Goal: Complete application form

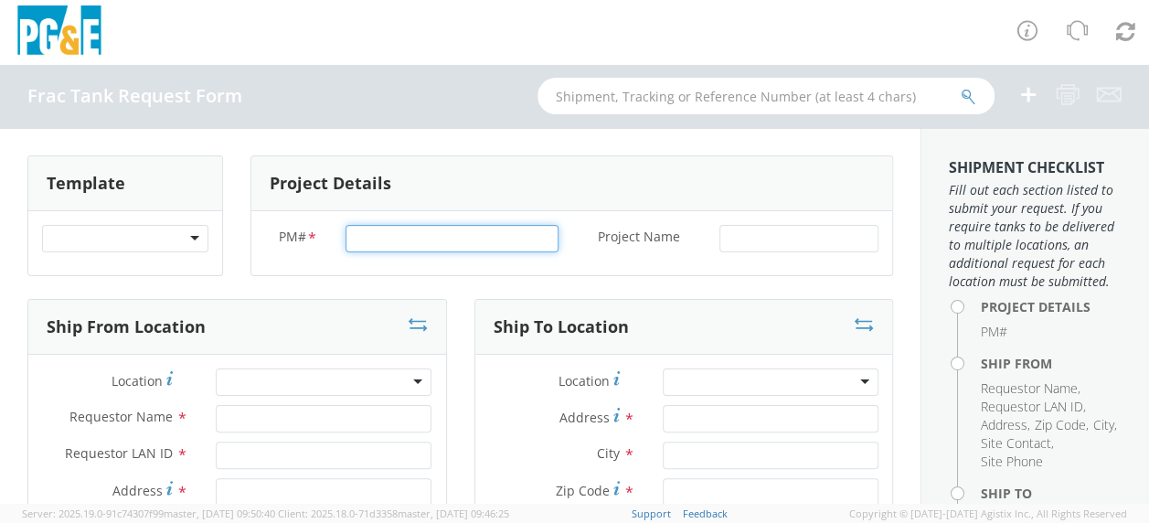
click at [377, 239] on input "PM# *" at bounding box center [452, 238] width 213 height 27
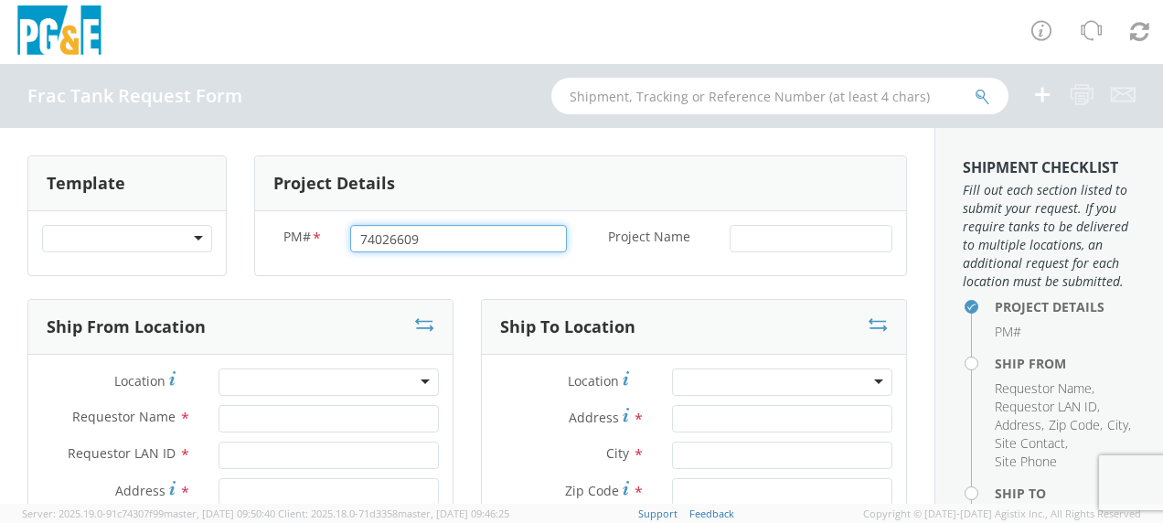
type input "74026609"
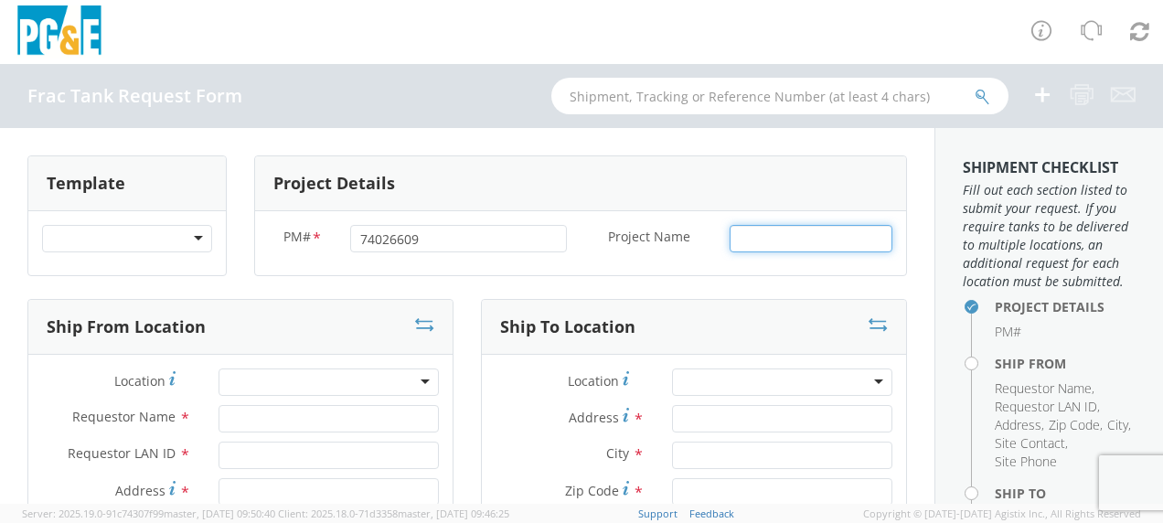
click at [749, 230] on input "Project Name *" at bounding box center [811, 238] width 163 height 27
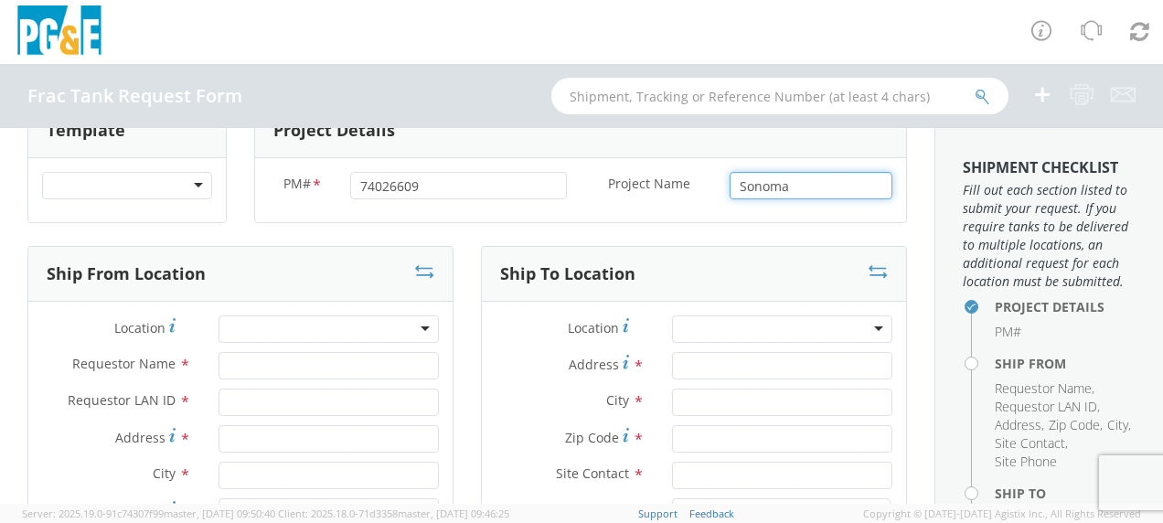
scroll to position [91, 0]
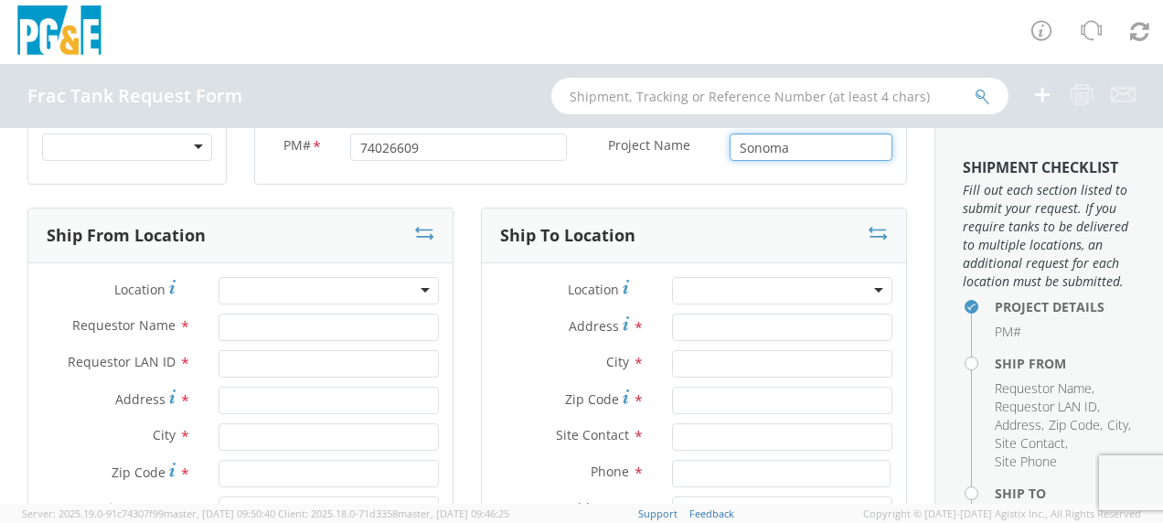
type input "Sonoma"
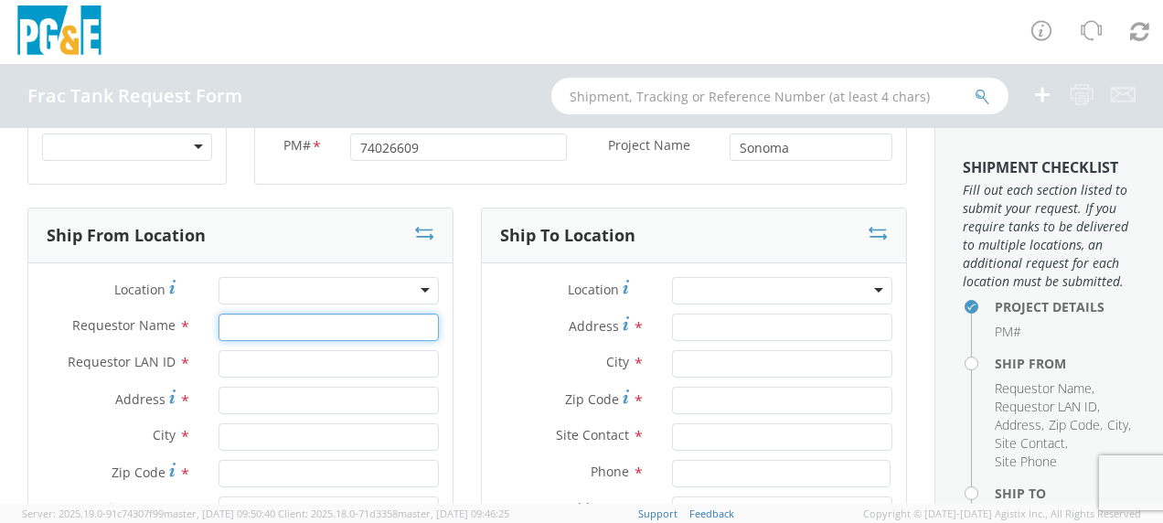
click at [240, 333] on input "Requestor Name *" at bounding box center [329, 327] width 220 height 27
type input "[PERSON_NAME]"
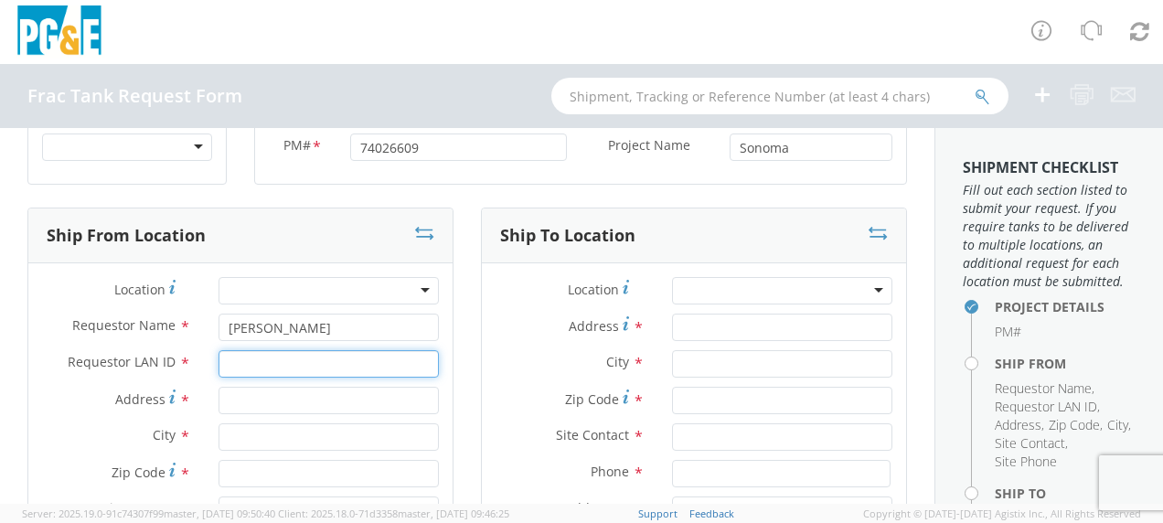
click at [241, 361] on input "Requestor LAN ID *" at bounding box center [329, 363] width 220 height 27
type input "tahj"
click at [233, 403] on input "Address *" at bounding box center [329, 400] width 220 height 27
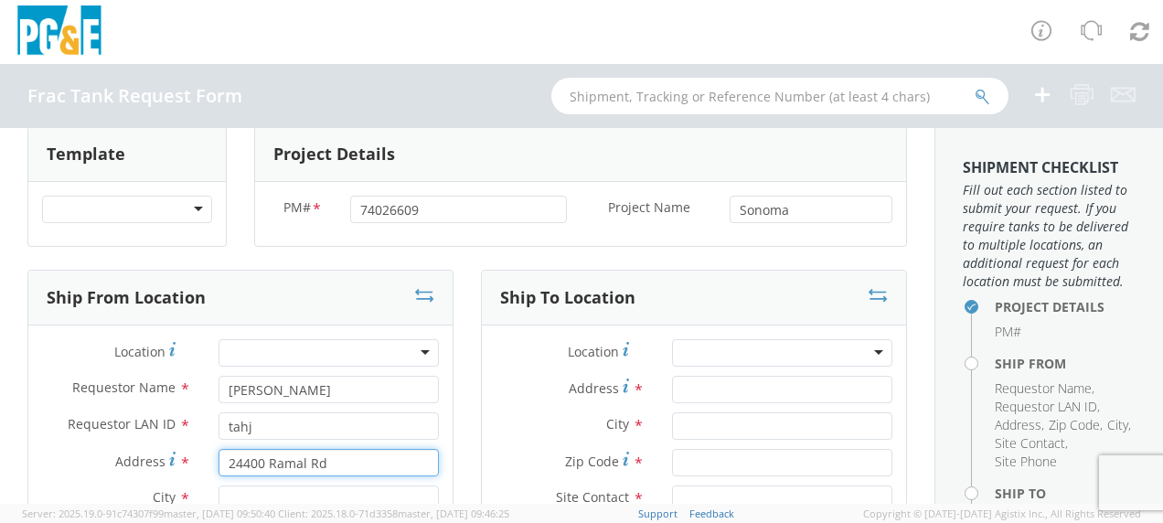
scroll to position [183, 0]
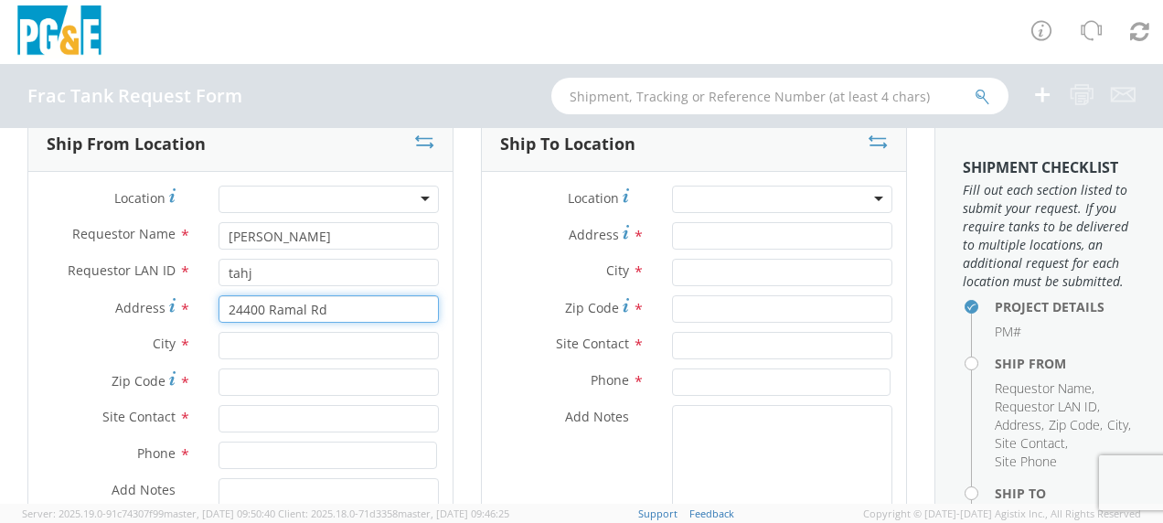
type input "24400 Ramal Rd"
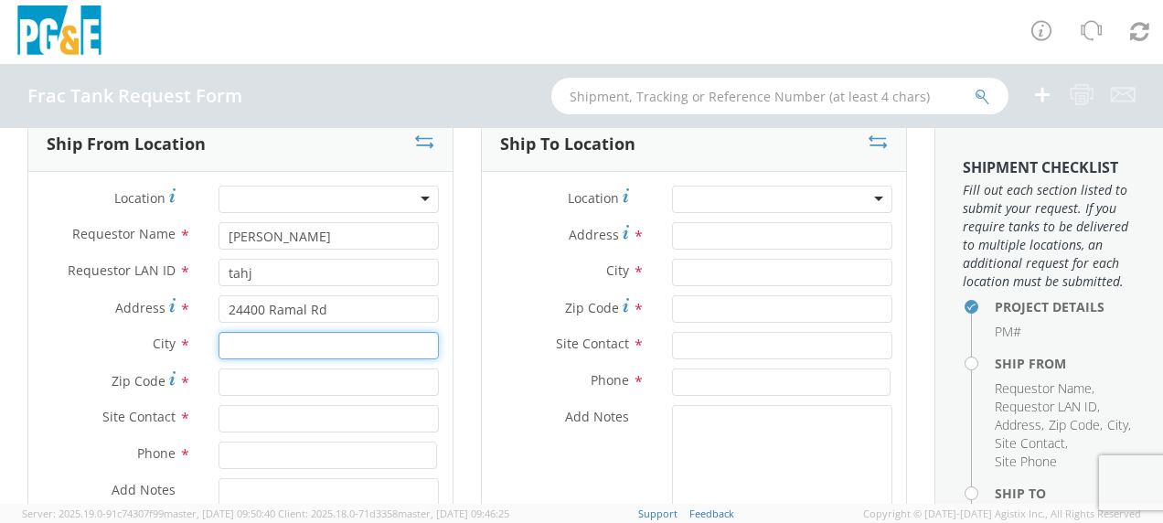
click at [238, 348] on input "text" at bounding box center [329, 345] width 220 height 27
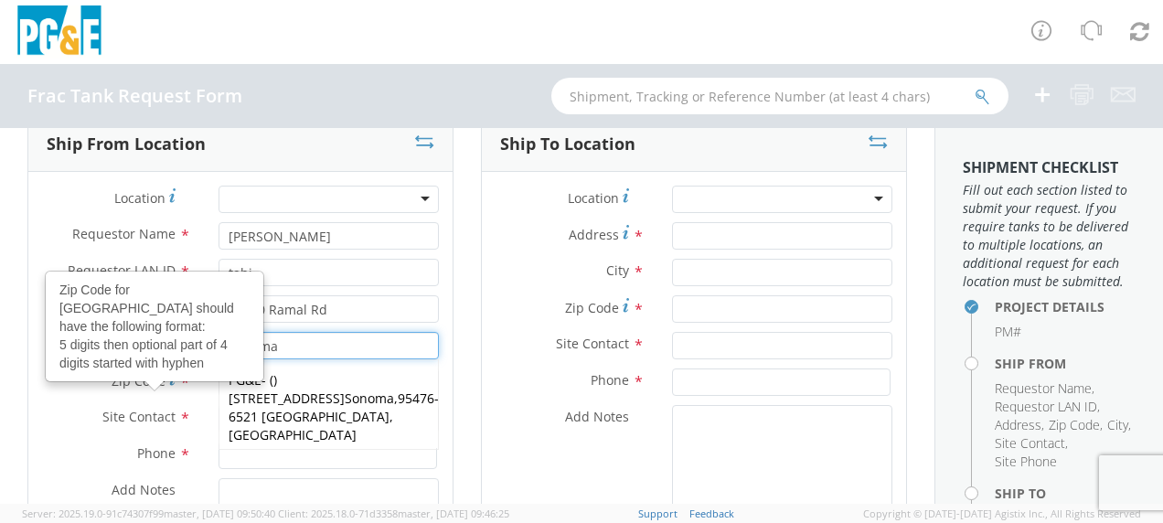
type input "Sonoma"
click at [154, 381] on div at bounding box center [154, 386] width 20 height 10
click at [219, 369] on input "Zip Code Zip Code for [GEOGRAPHIC_DATA] should have the following format: 5 dig…" at bounding box center [329, 382] width 220 height 27
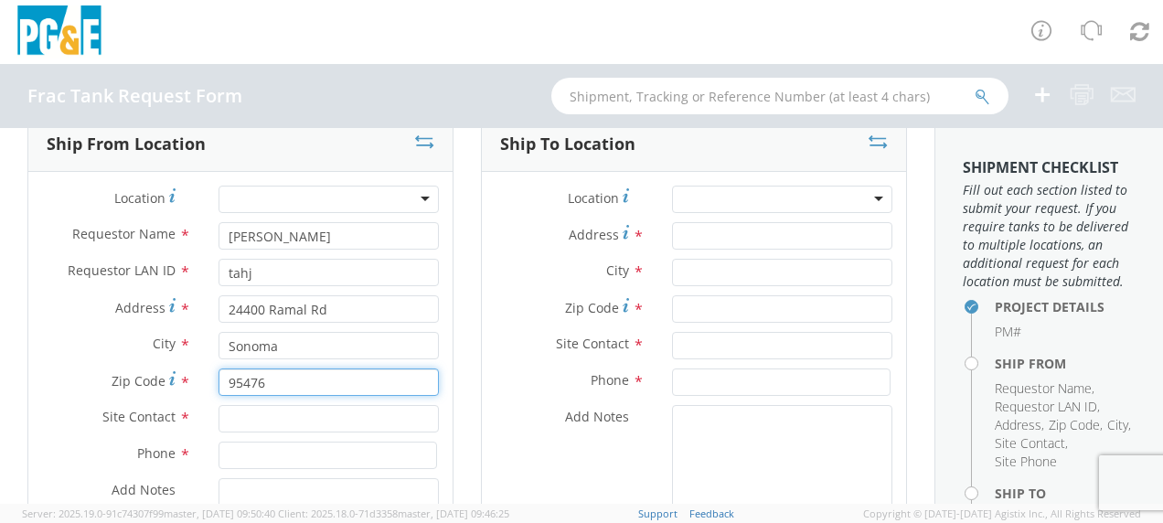
type input "95476"
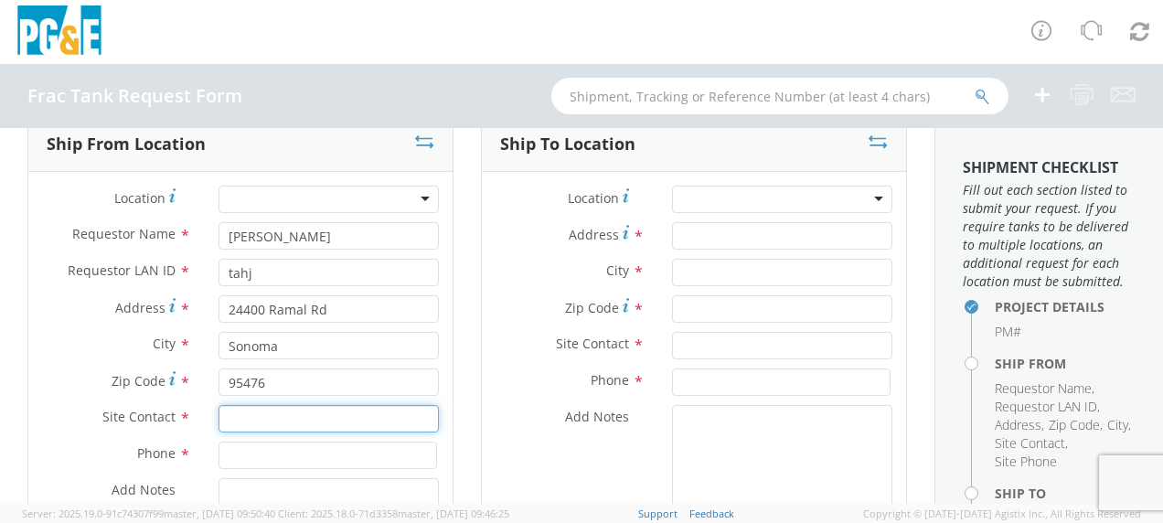
click at [254, 422] on input "text" at bounding box center [329, 418] width 220 height 27
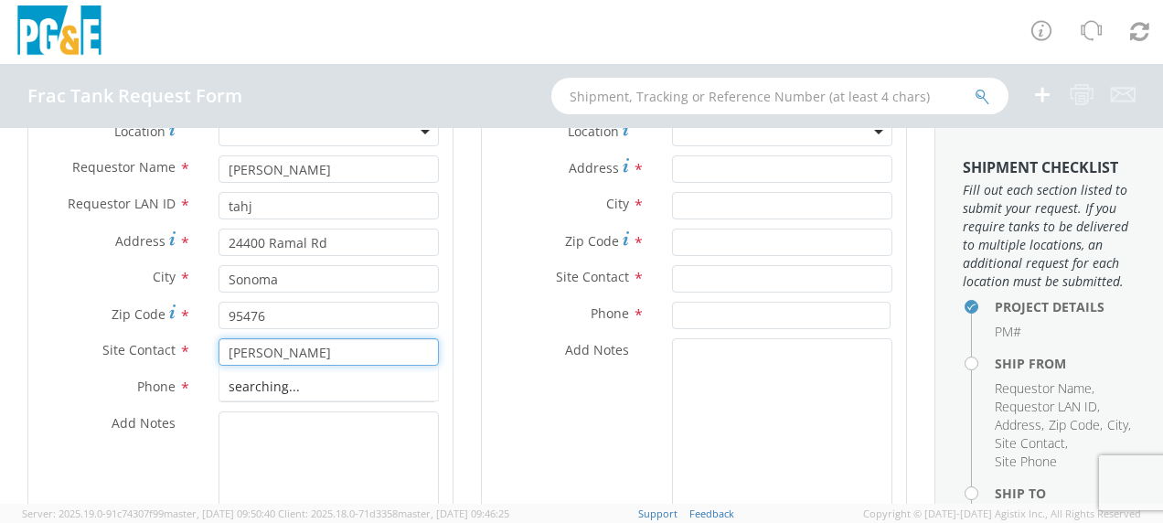
scroll to position [274, 0]
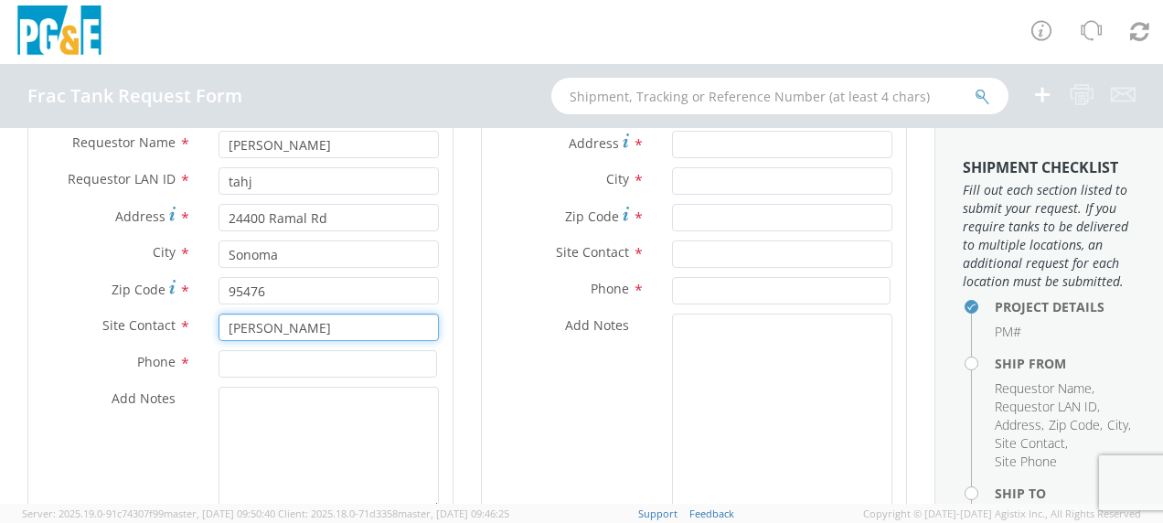
type input "[PERSON_NAME]"
click at [244, 363] on input at bounding box center [328, 363] width 219 height 27
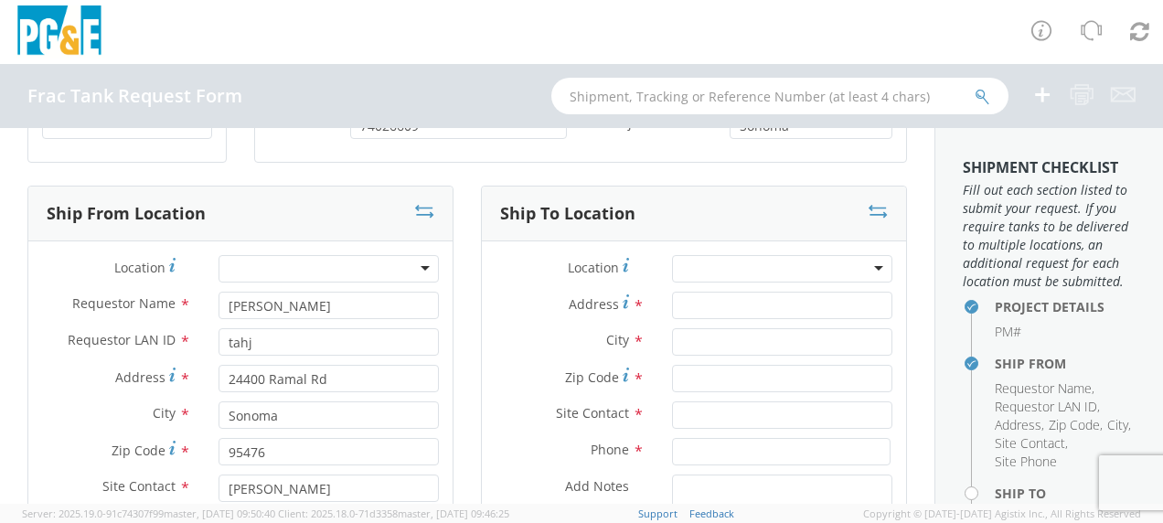
scroll to position [0, 0]
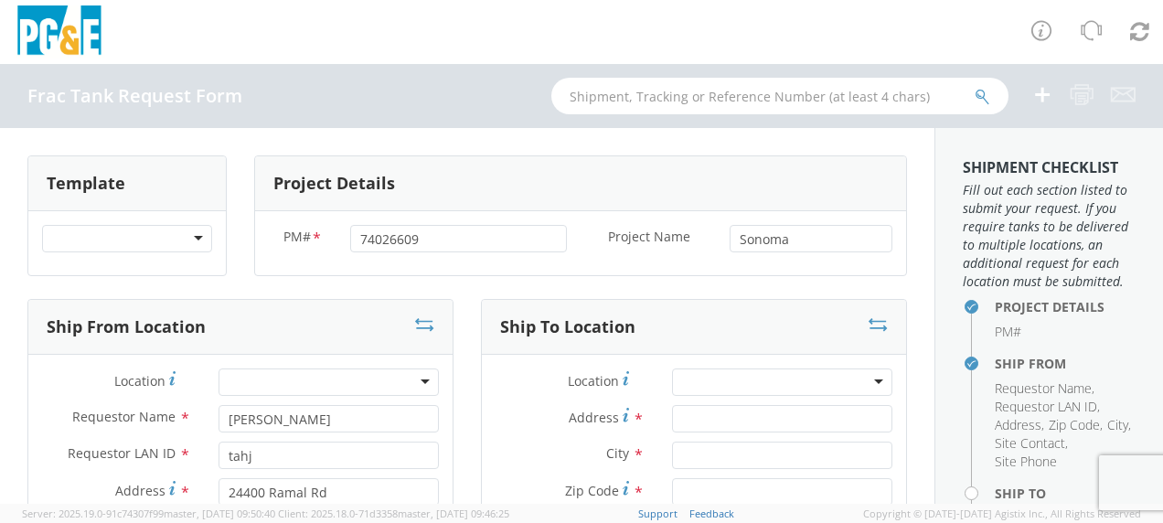
type input "[PHONE_NUMBER]"
click at [710, 413] on input "Address *" at bounding box center [782, 418] width 220 height 27
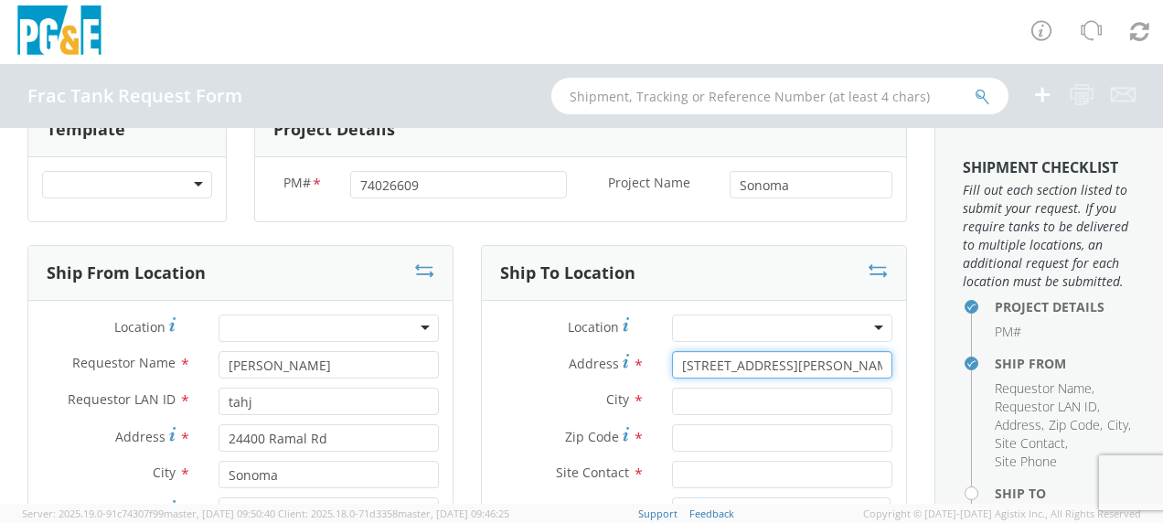
scroll to position [91, 0]
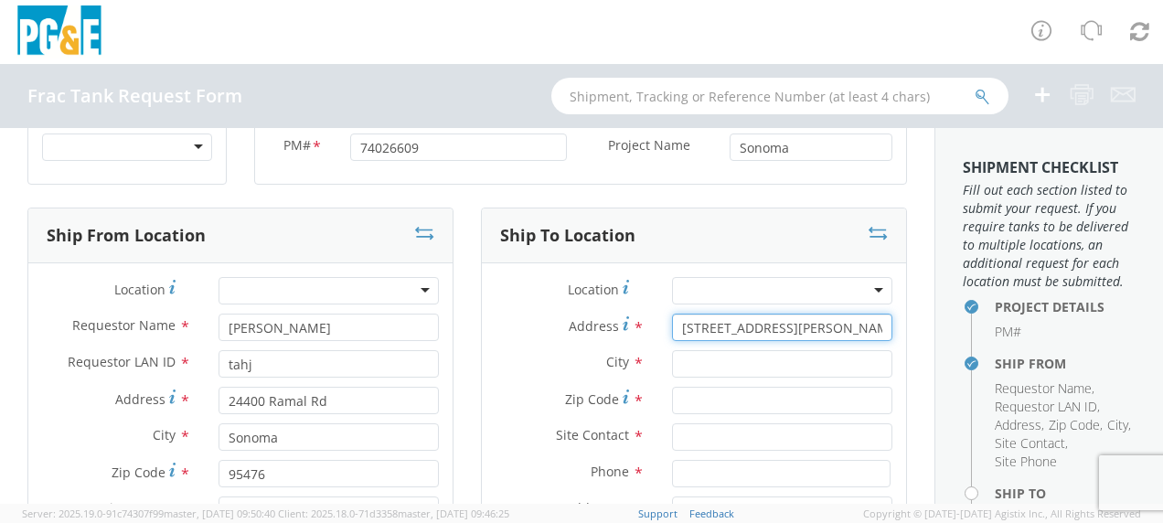
type input "[STREET_ADDRESS][PERSON_NAME]"
click at [706, 368] on input "text" at bounding box center [782, 363] width 220 height 27
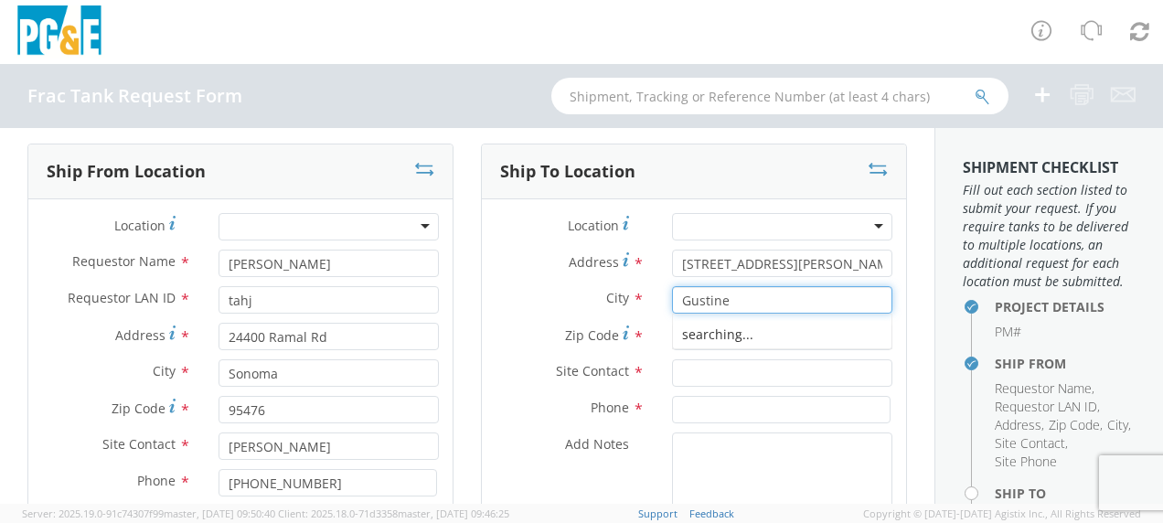
scroll to position [183, 0]
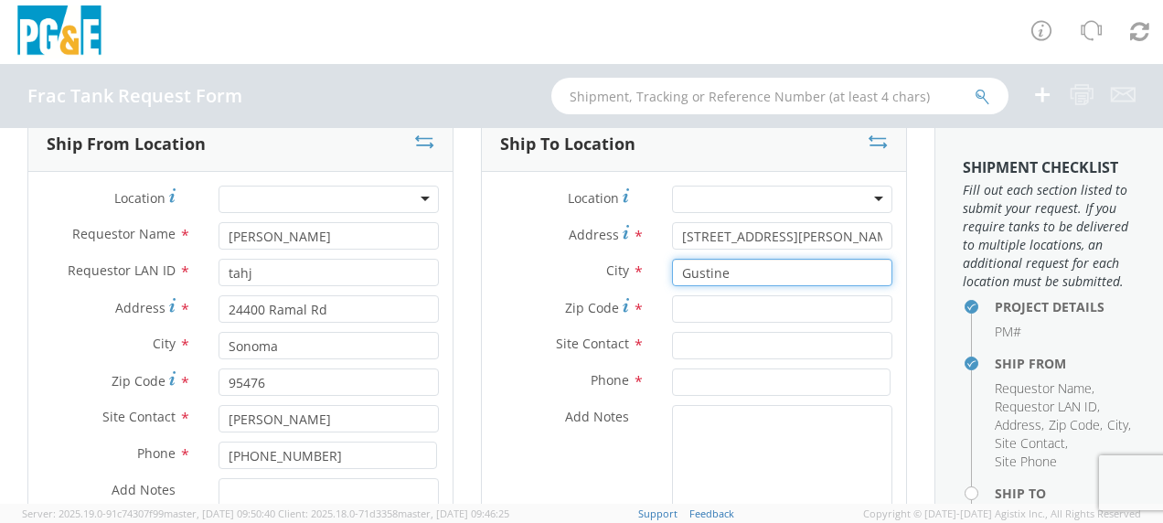
type input "Gustine"
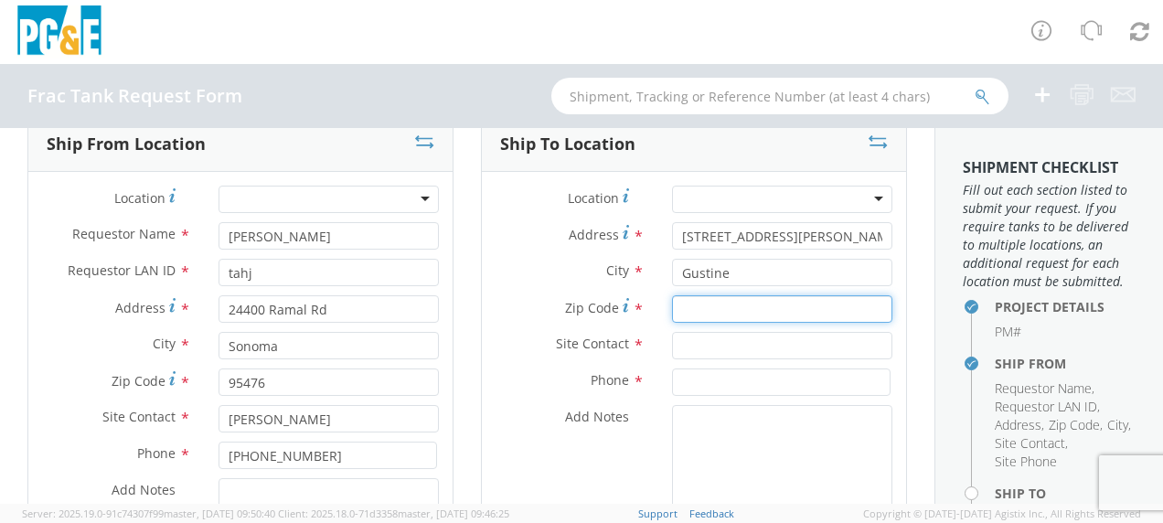
click at [711, 310] on input "Zip Code *" at bounding box center [782, 308] width 220 height 27
type input "95332"
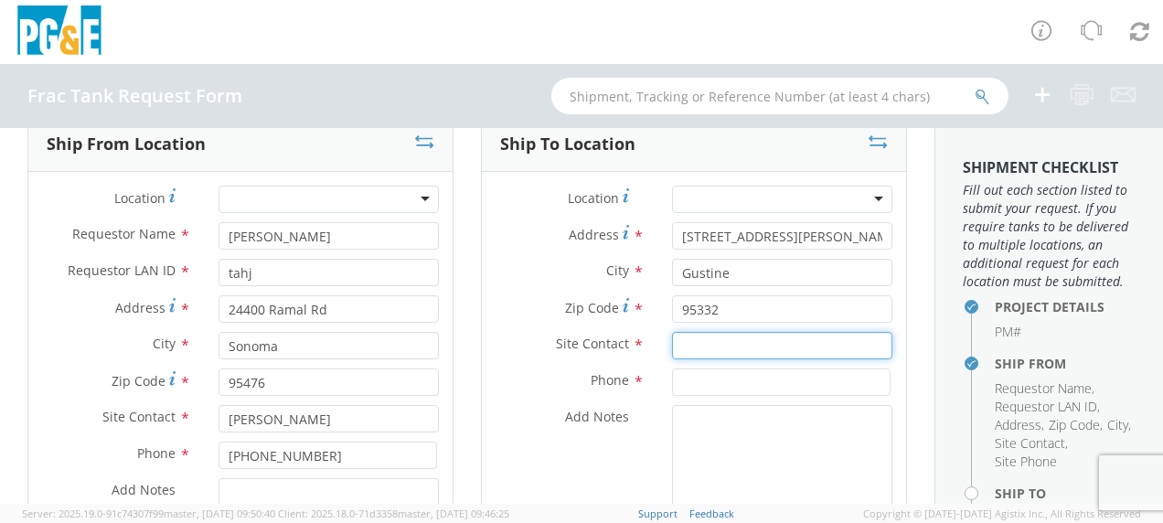
click at [713, 335] on input "text" at bounding box center [782, 345] width 220 height 27
type input "[PERSON_NAME]"
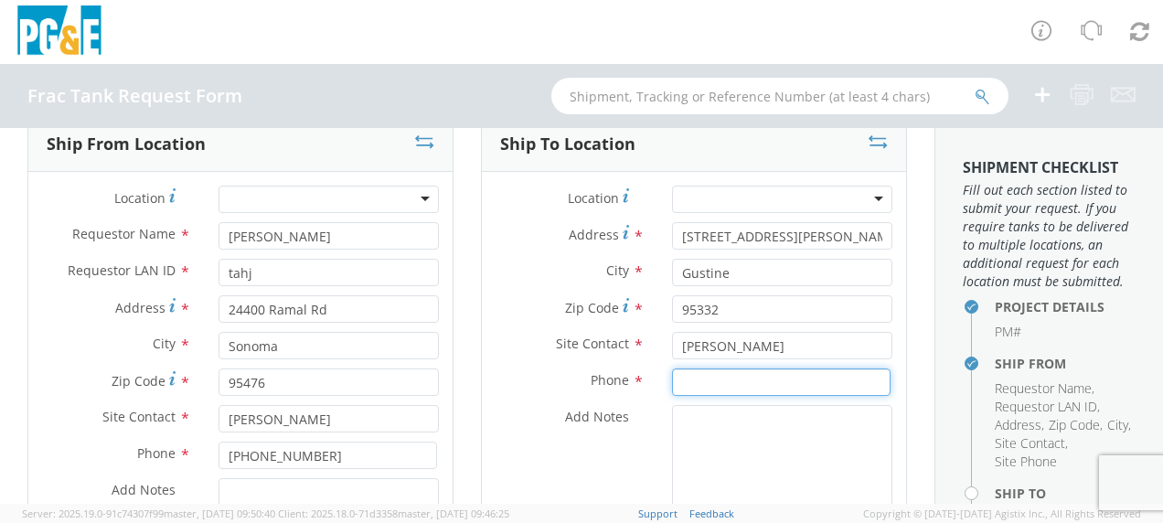
click at [696, 378] on input at bounding box center [781, 382] width 219 height 27
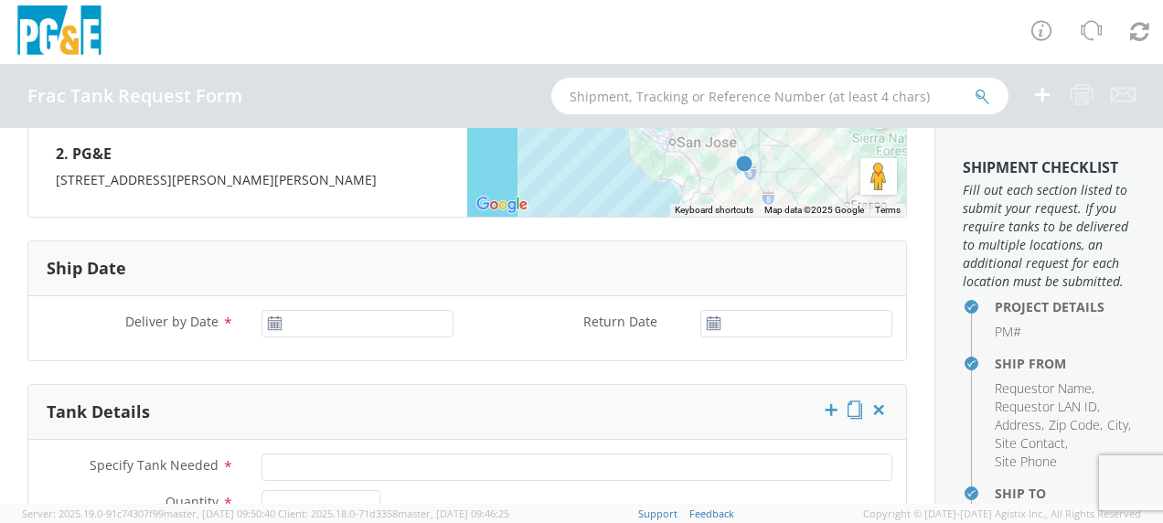
scroll to position [1006, 0]
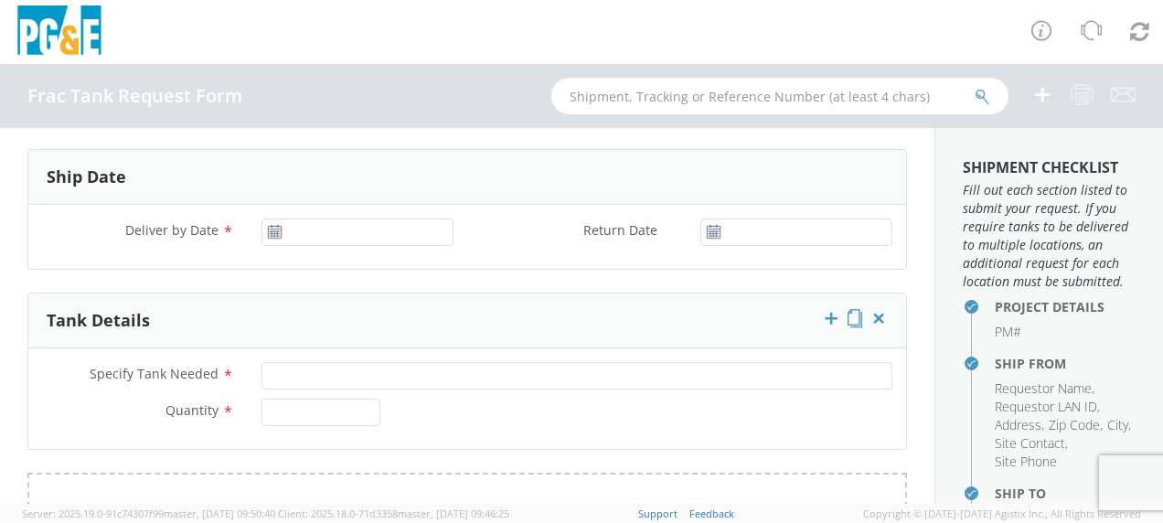
type input "[PHONE_NUMBER]"
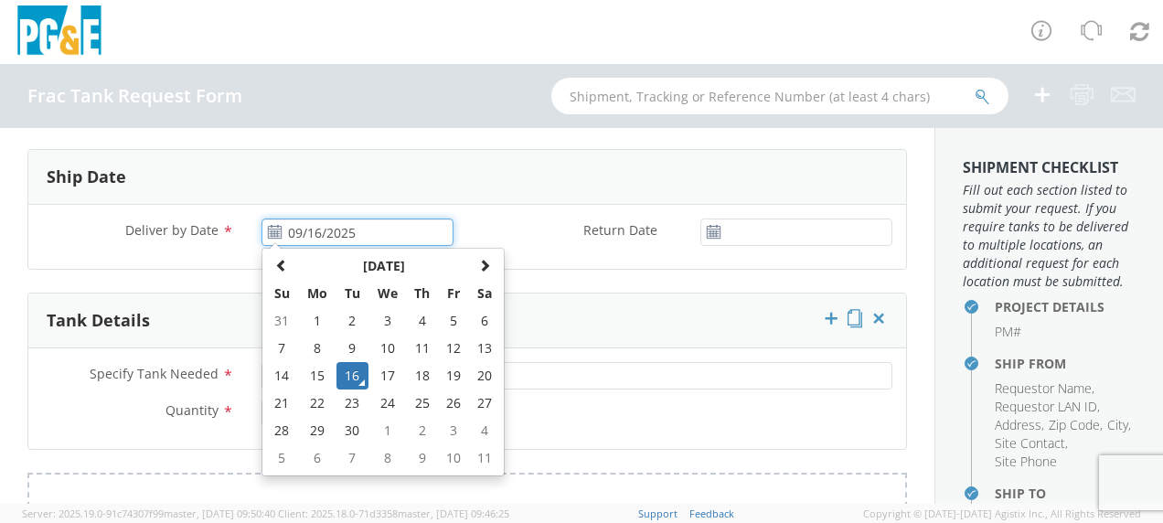
click at [324, 230] on input "09/16/2025" at bounding box center [358, 232] width 192 height 27
click at [385, 371] on td "17" at bounding box center [388, 375] width 38 height 27
type input "09/17/2025"
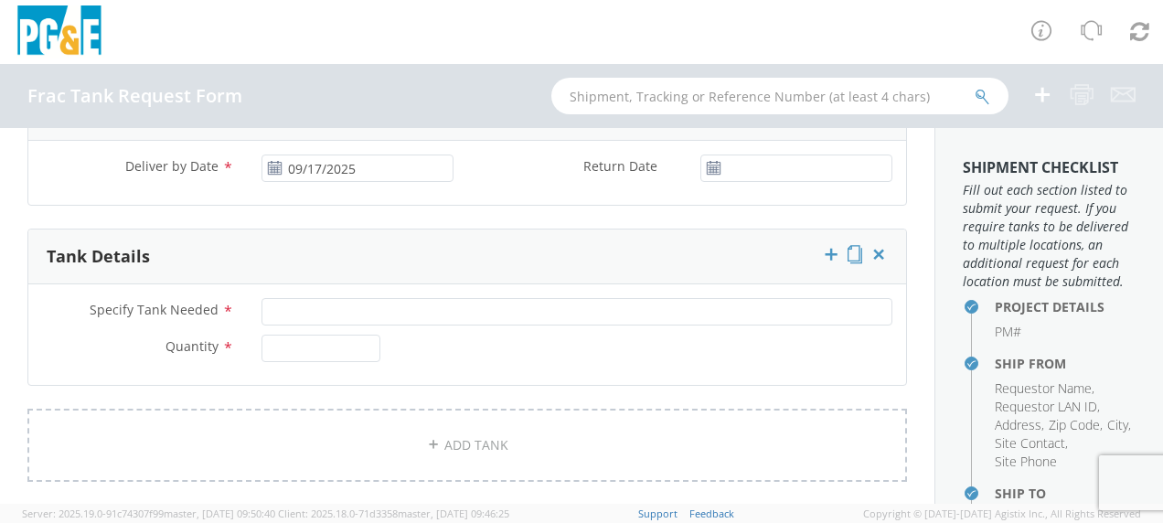
scroll to position [1097, 0]
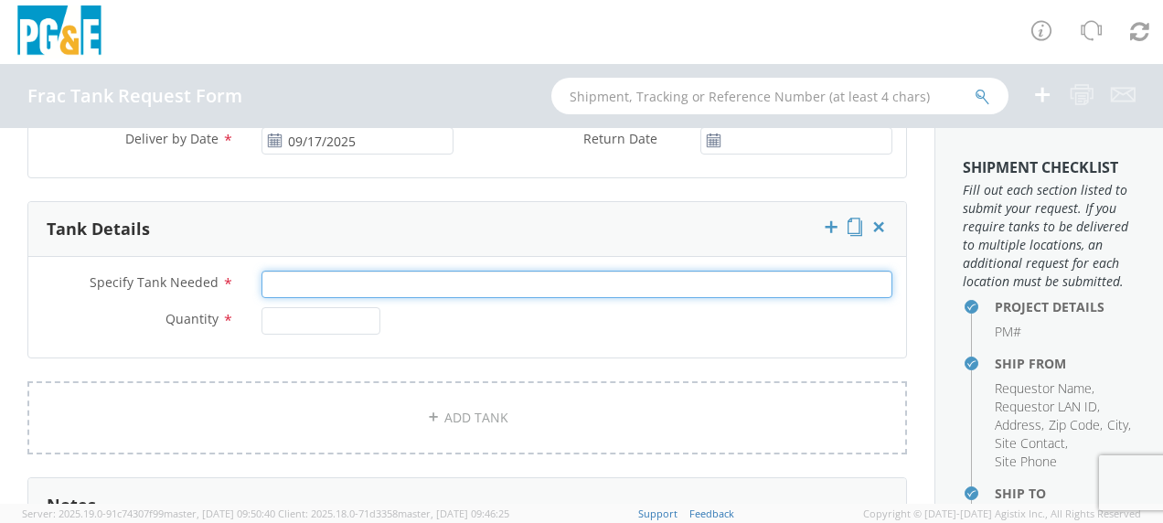
click at [294, 279] on input "Specify Tank Needed *" at bounding box center [577, 284] width 631 height 27
type input "2"
type input "10K Single Wall"
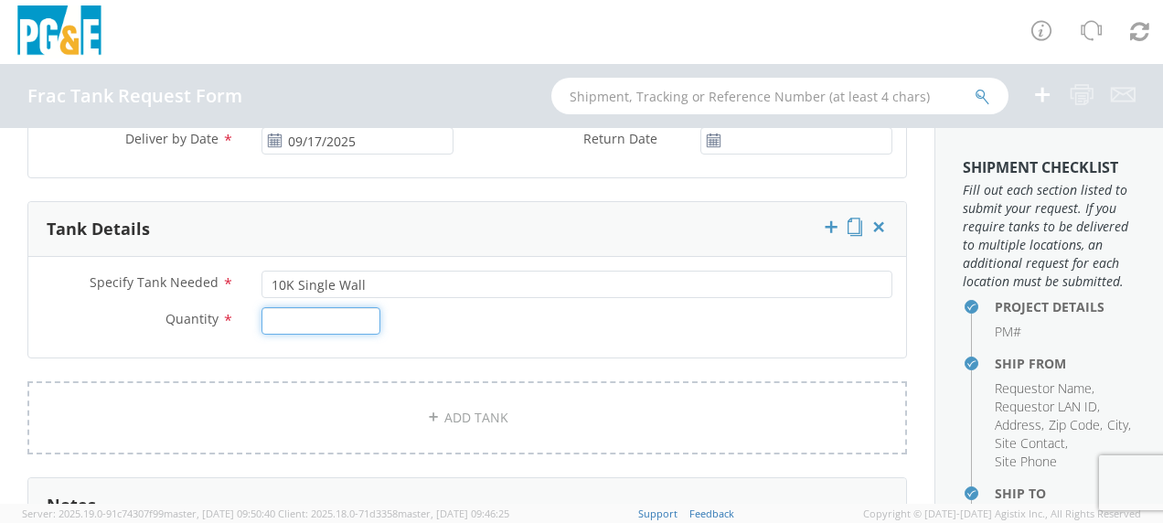
click at [293, 324] on input "Quantity *" at bounding box center [321, 320] width 119 height 27
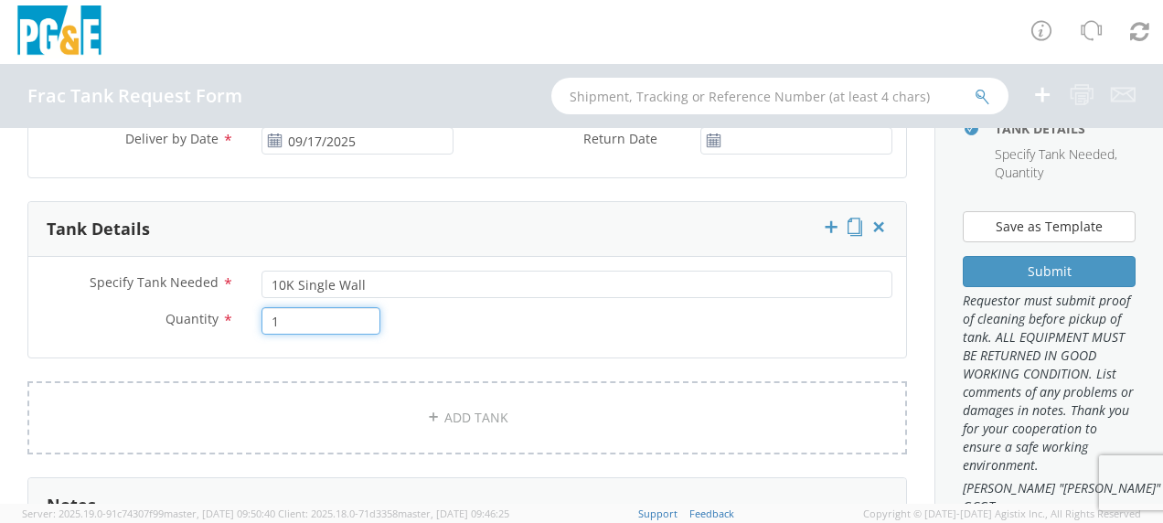
scroll to position [549, 0]
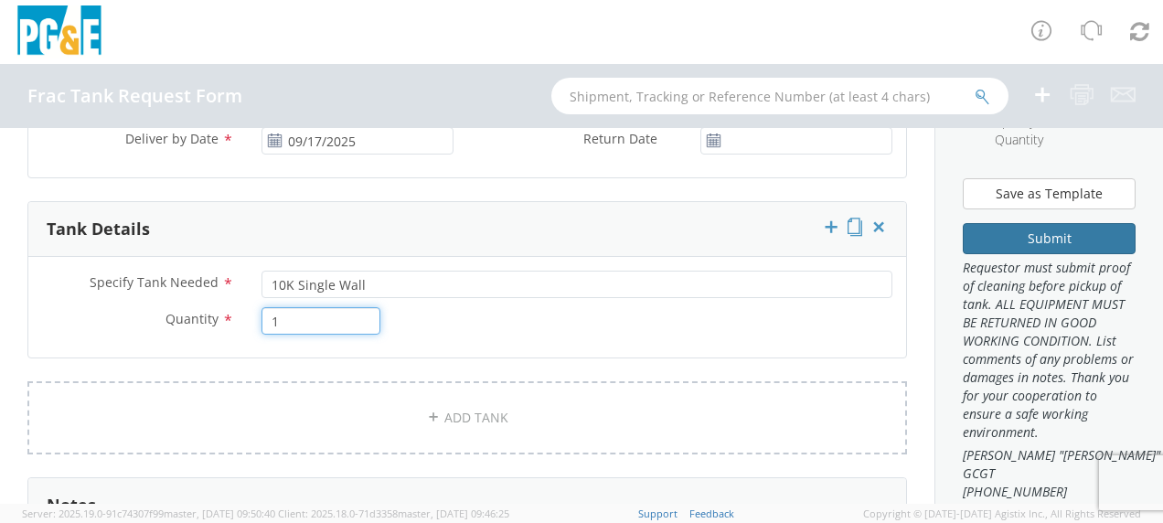
type input "1"
click at [1039, 254] on button "Submit" at bounding box center [1049, 238] width 173 height 31
